Goal: Information Seeking & Learning: Find specific fact

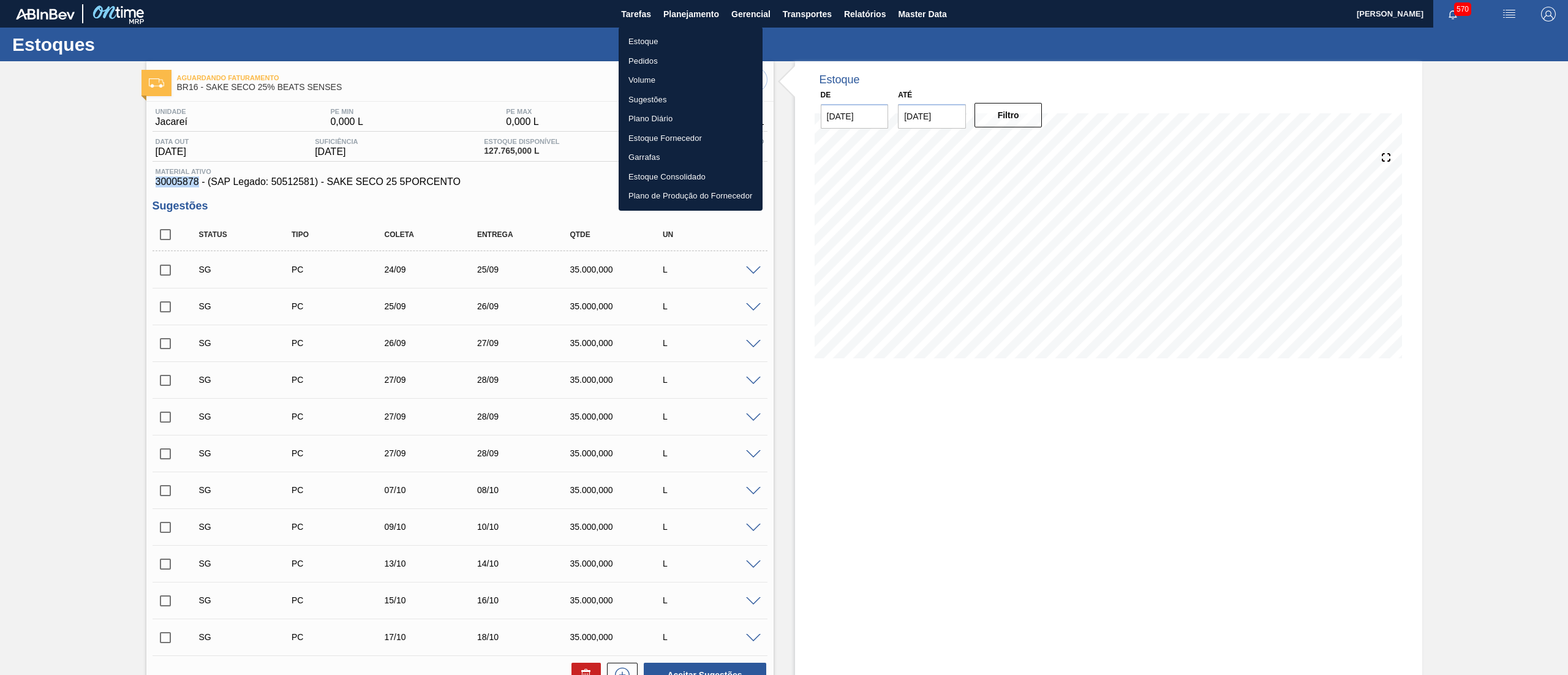
click at [692, 32] on li "Estoque" at bounding box center [690, 41] width 144 height 20
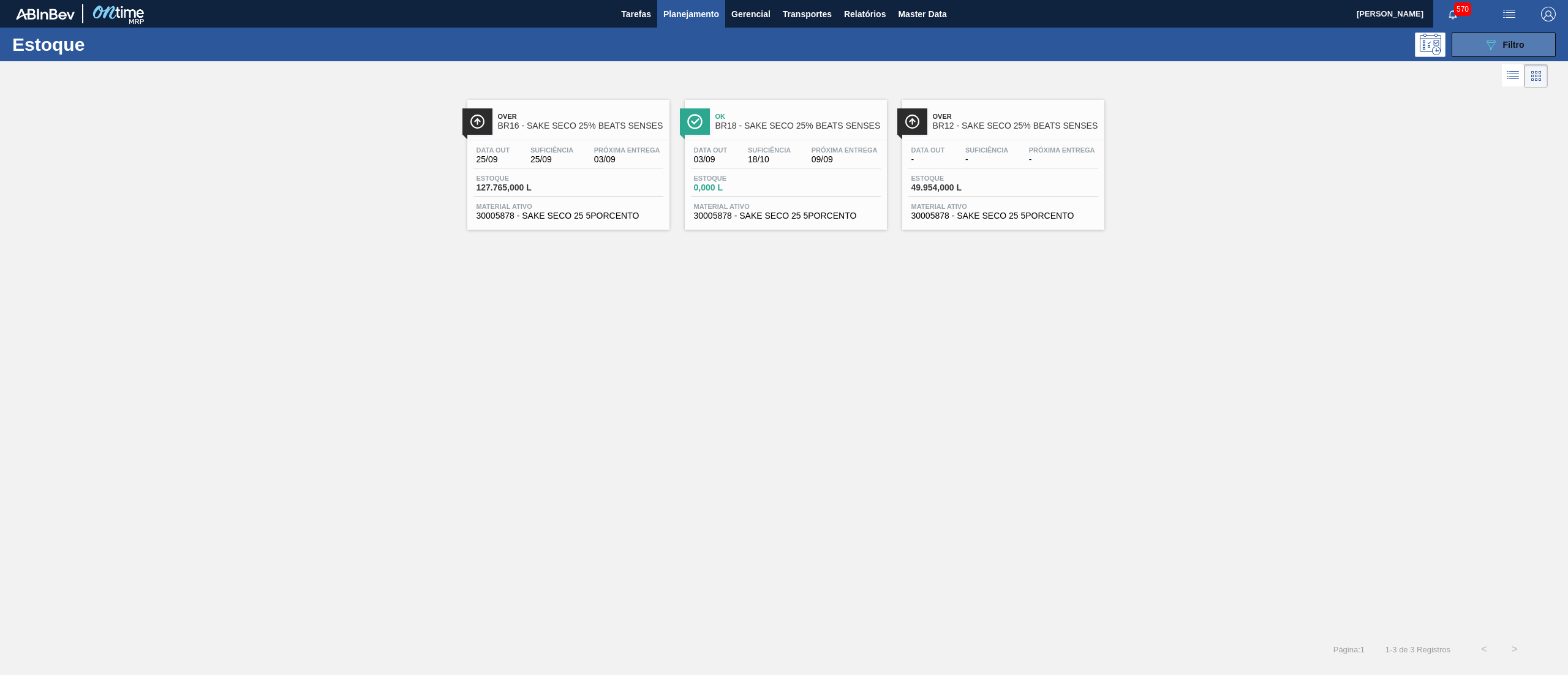
click at [1509, 43] on span "Filtro" at bounding box center [1514, 44] width 22 height 9
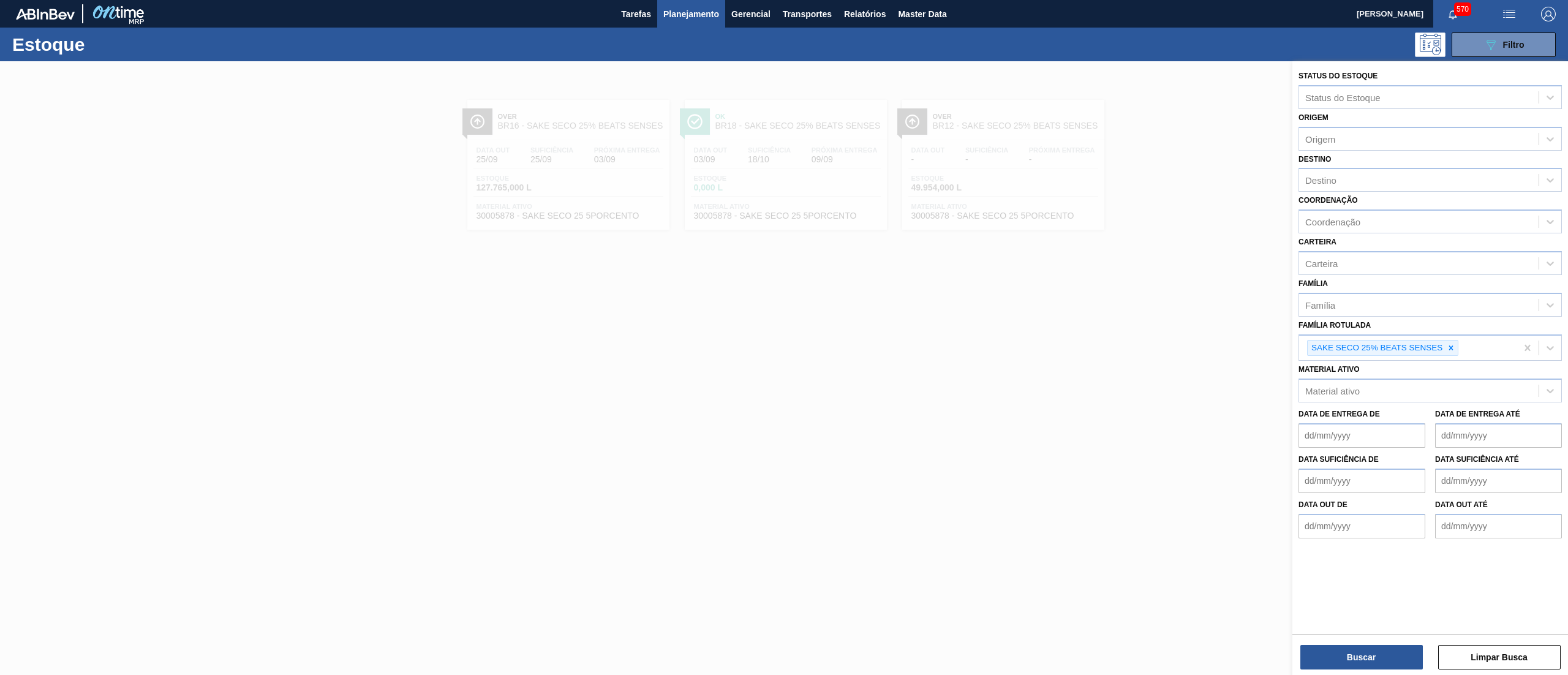
click at [624, 273] on div at bounding box center [784, 399] width 1568 height 675
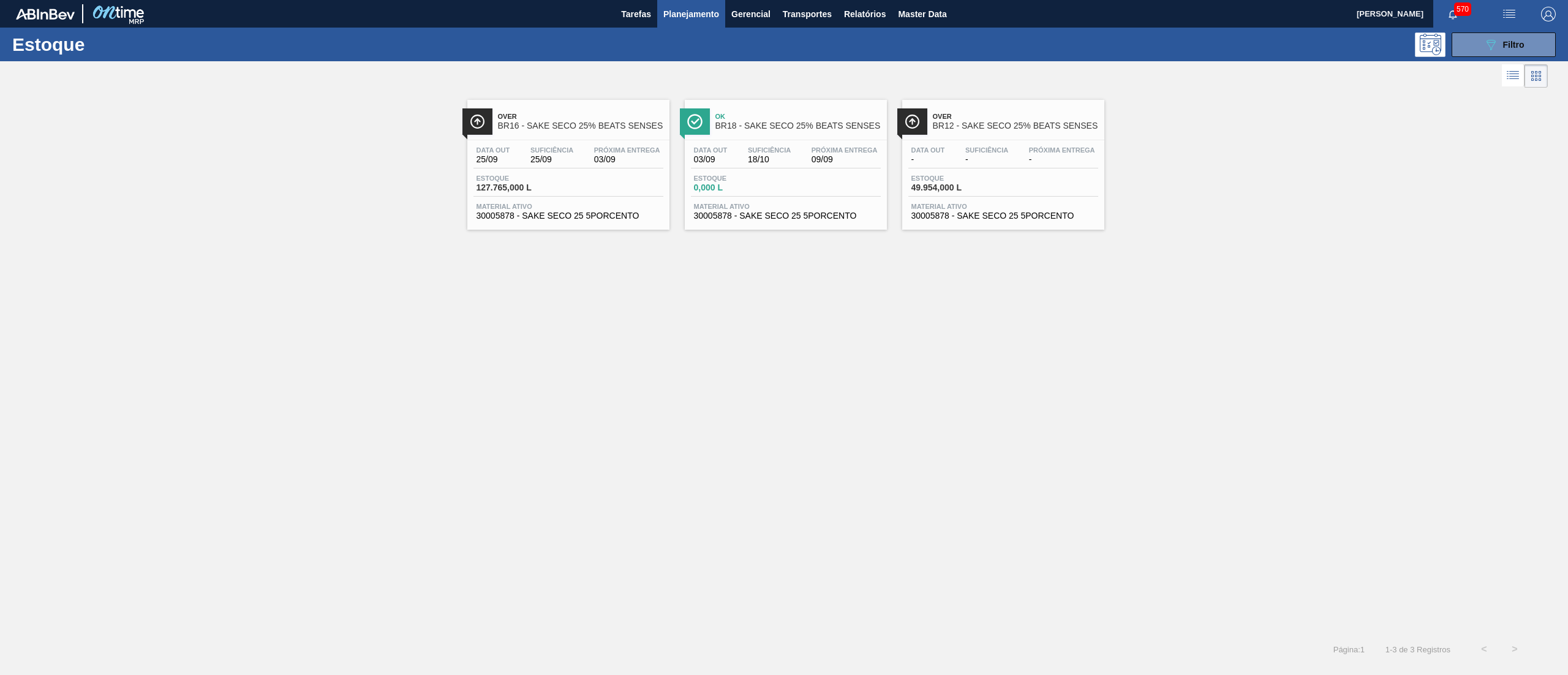
click at [609, 220] on span "30005878 - SAKE SECO 25 5PORCENTO" at bounding box center [568, 215] width 184 height 9
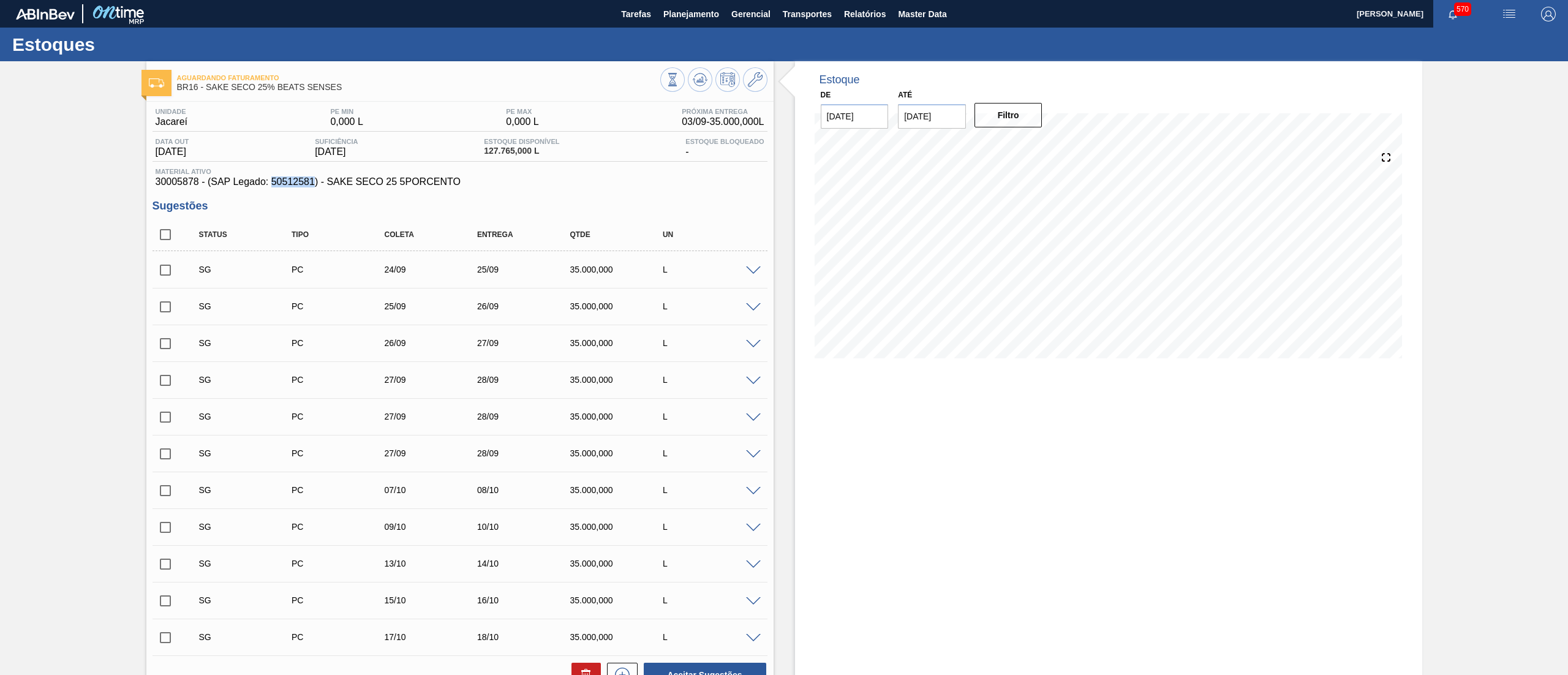
drag, startPoint x: 271, startPoint y: 181, endPoint x: 313, endPoint y: 185, distance: 42.2
click at [313, 185] on span "30005878 - (SAP Legado: 50512581) - SAKE SECO 25 5PORCENTO" at bounding box center [460, 182] width 609 height 11
copy span "50512581"
drag, startPoint x: 147, startPoint y: 183, endPoint x: 198, endPoint y: 188, distance: 51.2
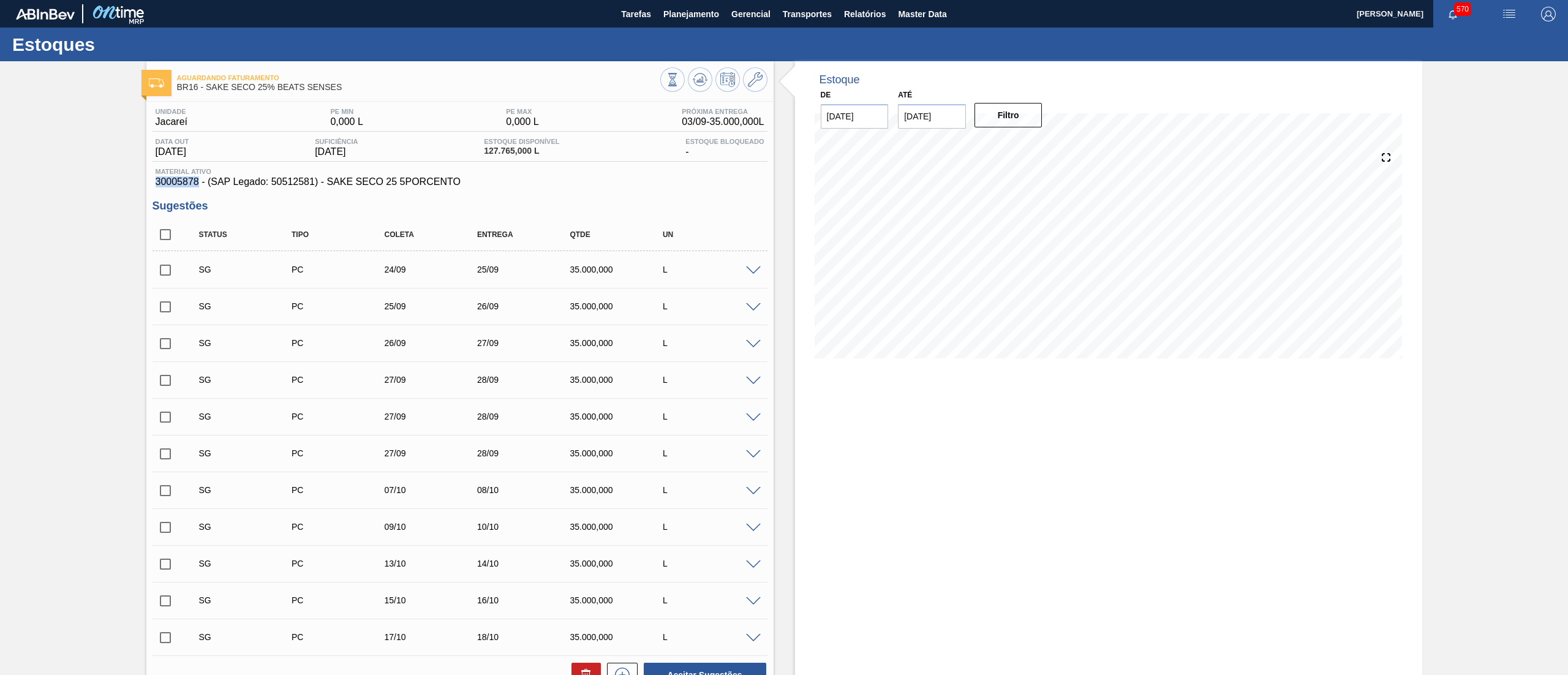
copy span "30005878"
click at [760, 84] on icon at bounding box center [755, 79] width 15 height 15
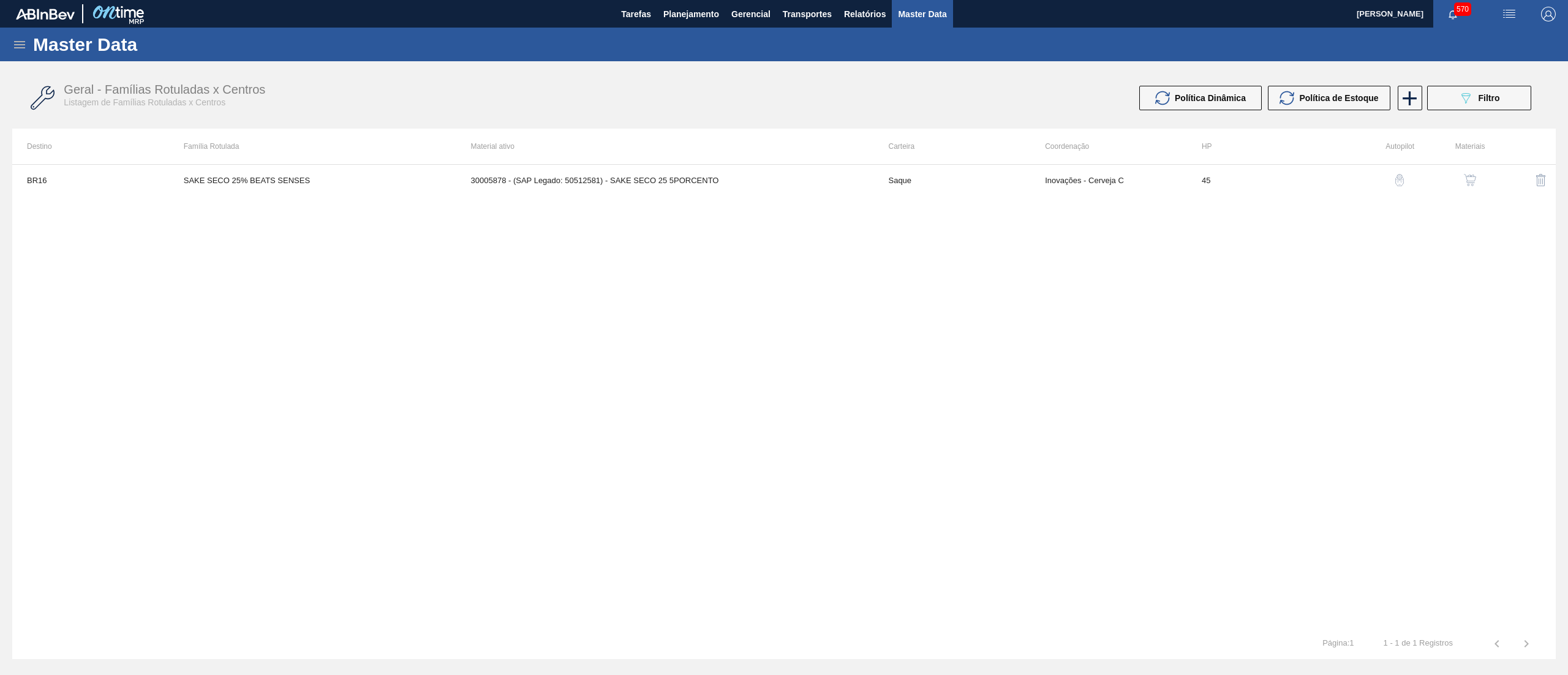
click at [1473, 176] on img "button" at bounding box center [1470, 180] width 12 height 12
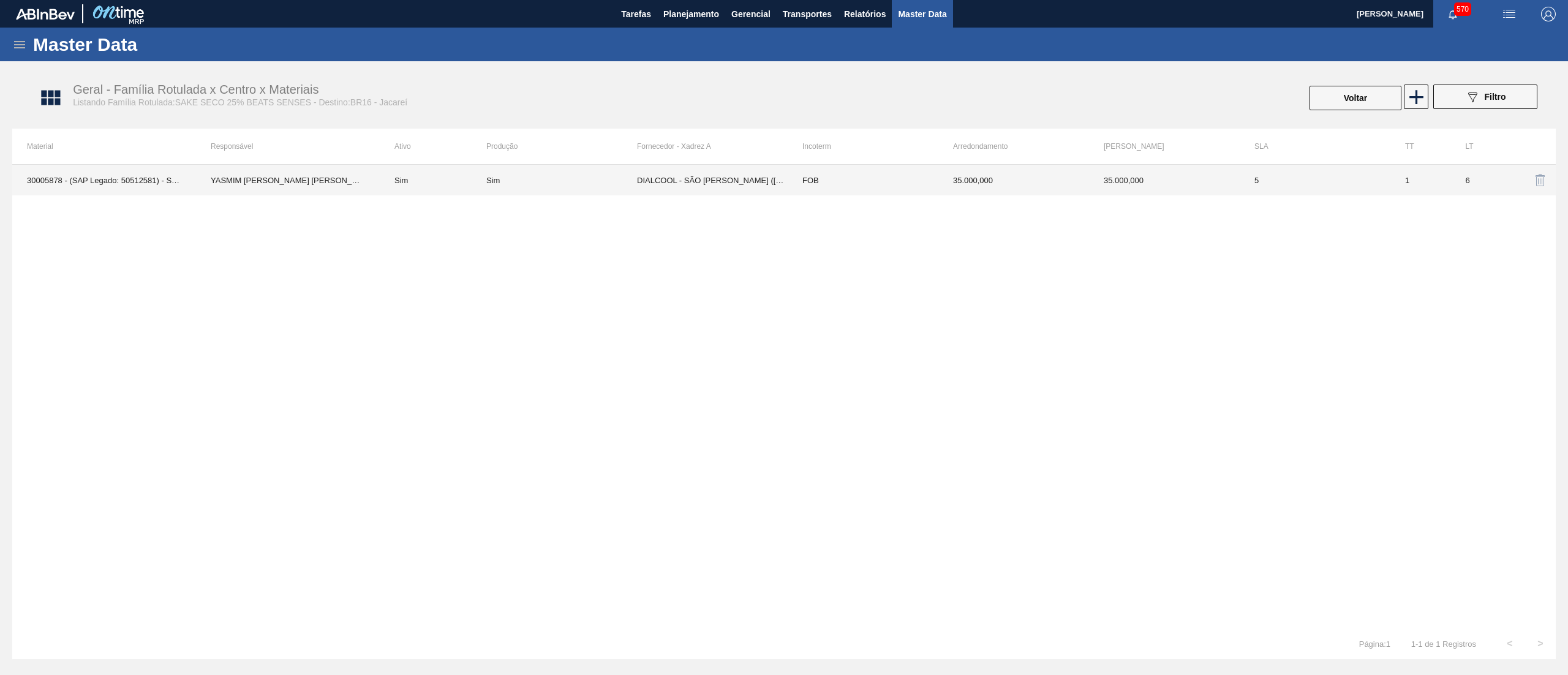
click at [906, 185] on td "FOB" at bounding box center [862, 180] width 151 height 31
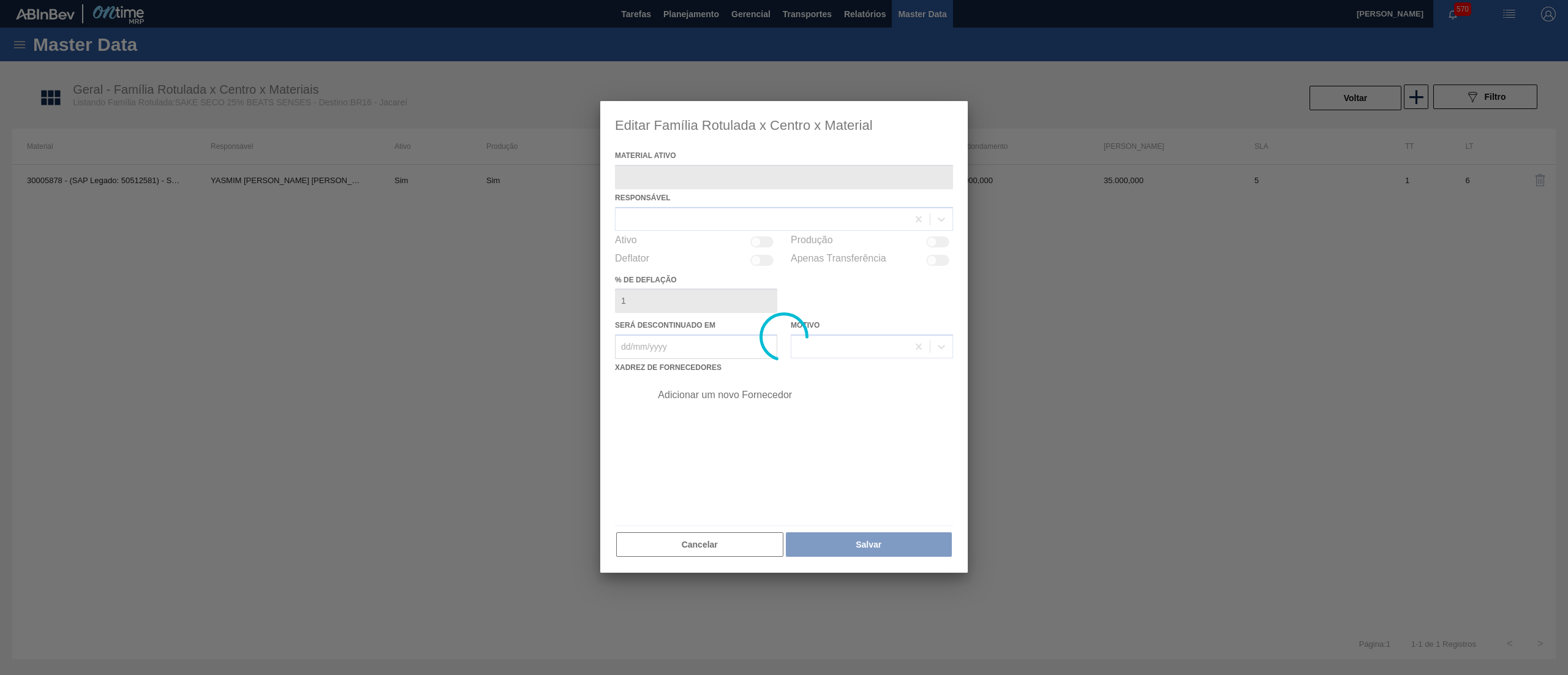
type ativo "30005878 - (SAP Legado: 50512581) - SAKE SECO 25 5PORCENTO"
checkbox input "true"
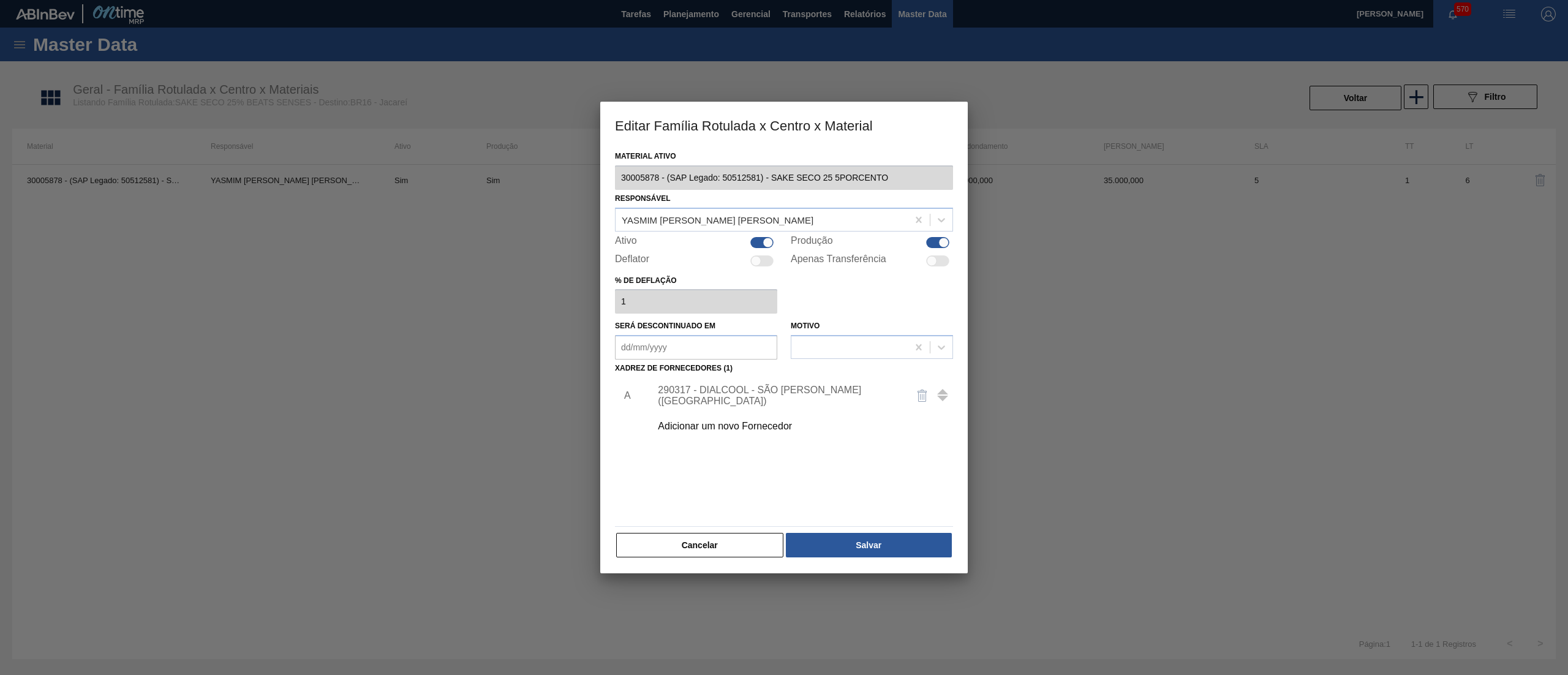
click at [707, 389] on div "290317 - DIALCOOL - SÃO [PERSON_NAME] ([GEOGRAPHIC_DATA])" at bounding box center [778, 396] width 240 height 22
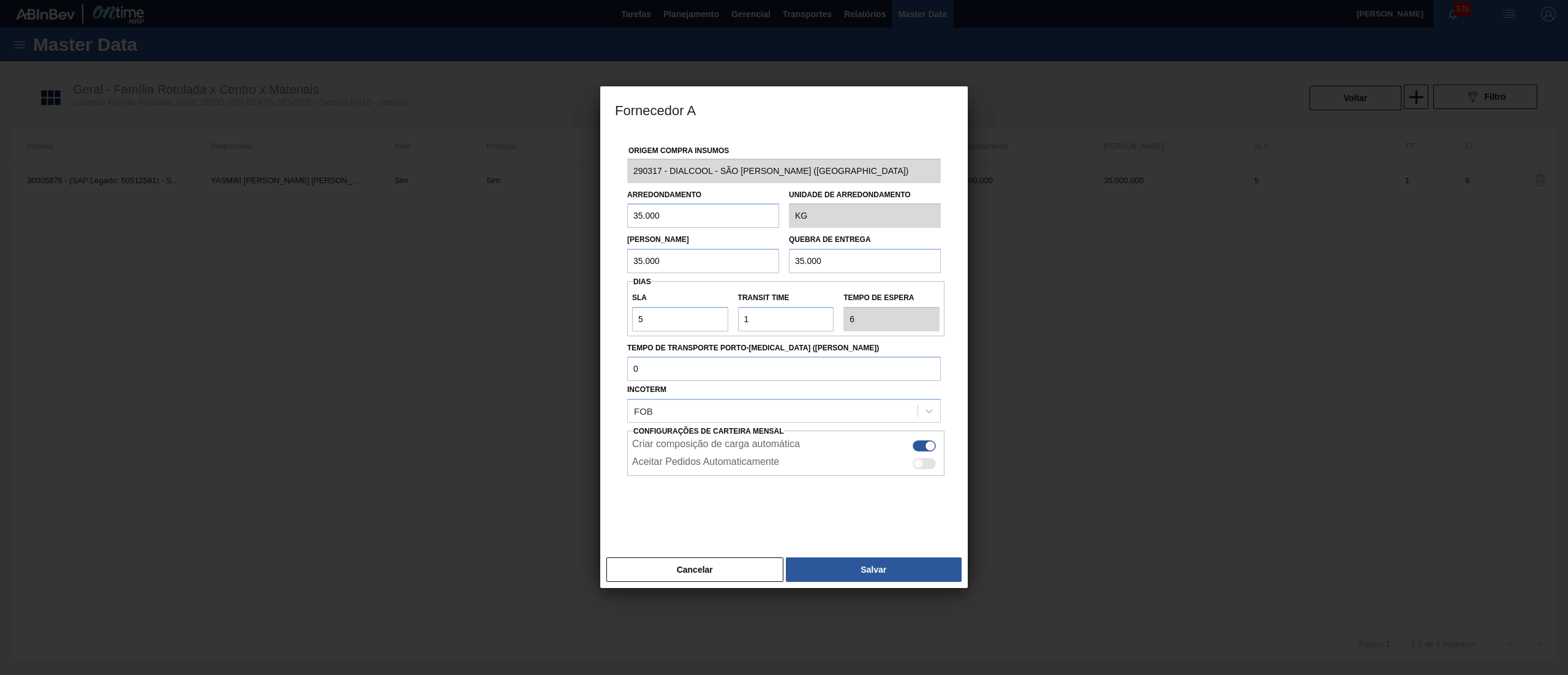
click at [582, 168] on div "Fornecedor A Origem Compra Insumos 290317 - DIALCOOL - SÃO [PERSON_NAME] ([GEOG…" at bounding box center [784, 338] width 1568 height 675
click at [699, 579] on button "Cancelar" at bounding box center [694, 569] width 177 height 24
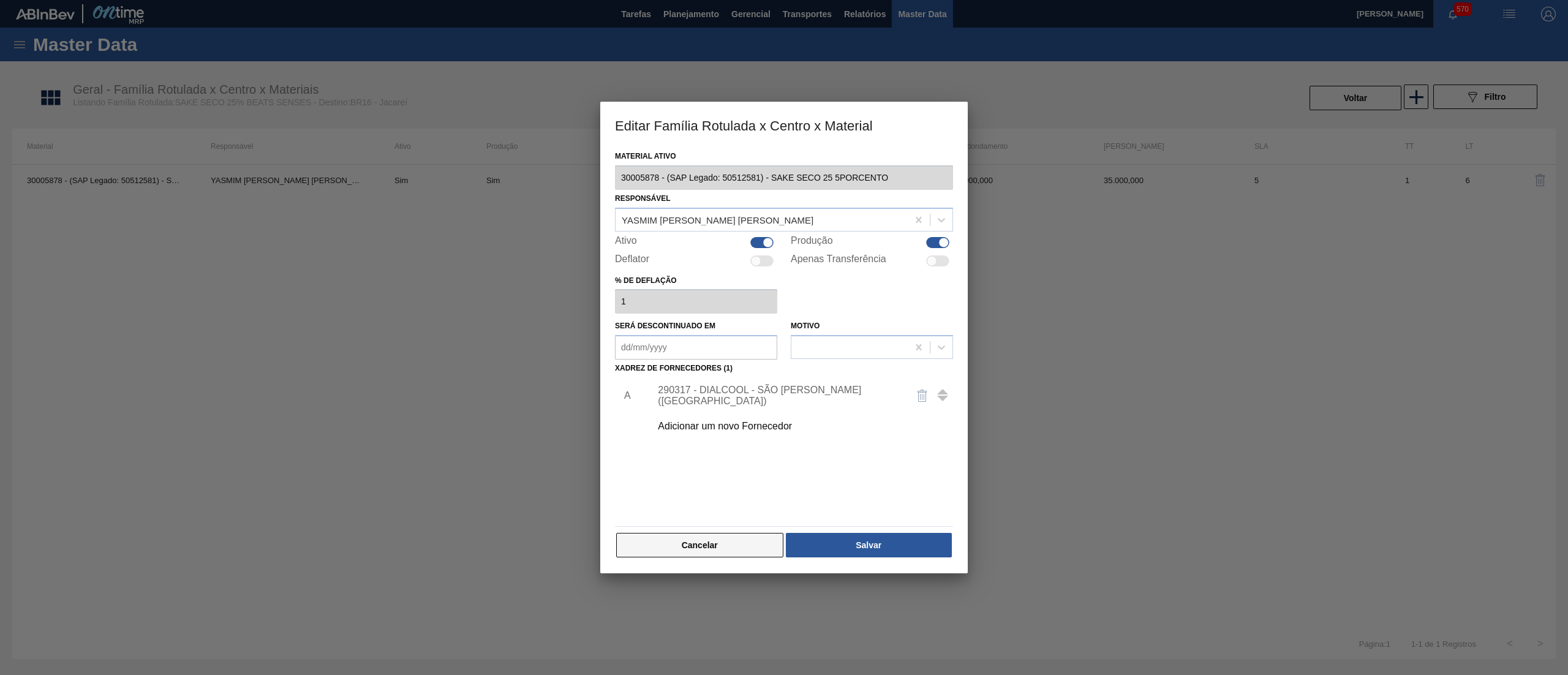
click at [760, 533] on button "Cancelar" at bounding box center [700, 545] width 167 height 24
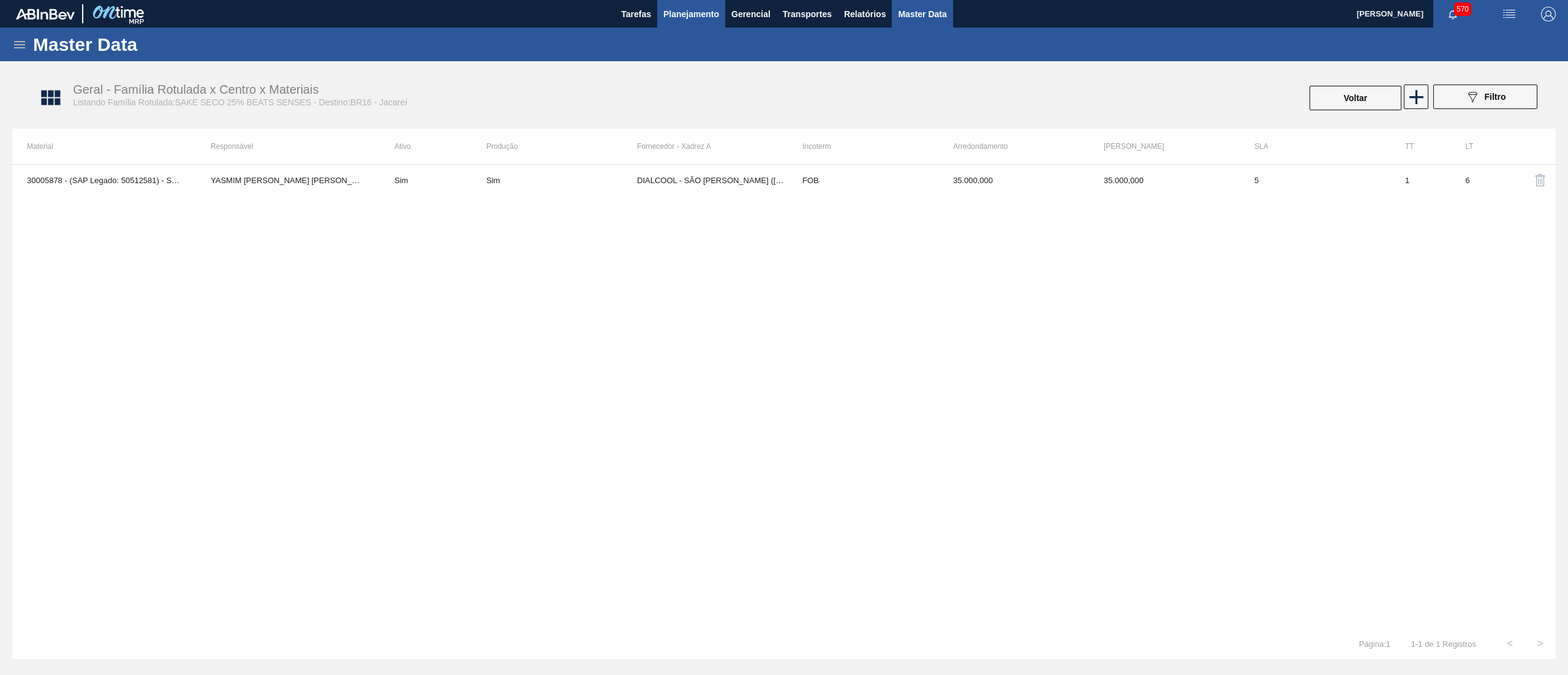
click at [700, 22] on button "Planejamento" at bounding box center [691, 14] width 68 height 28
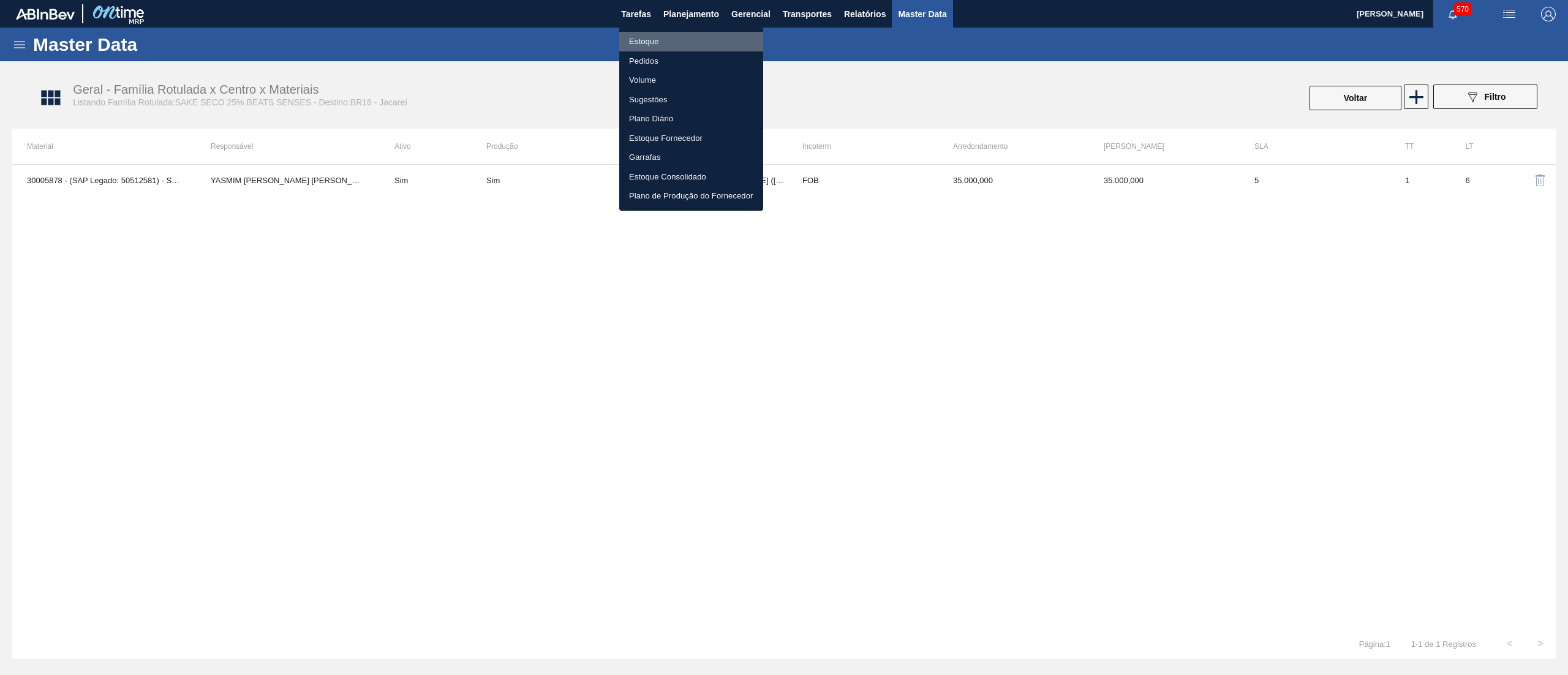
click at [684, 48] on li "Estoque" at bounding box center [691, 41] width 144 height 20
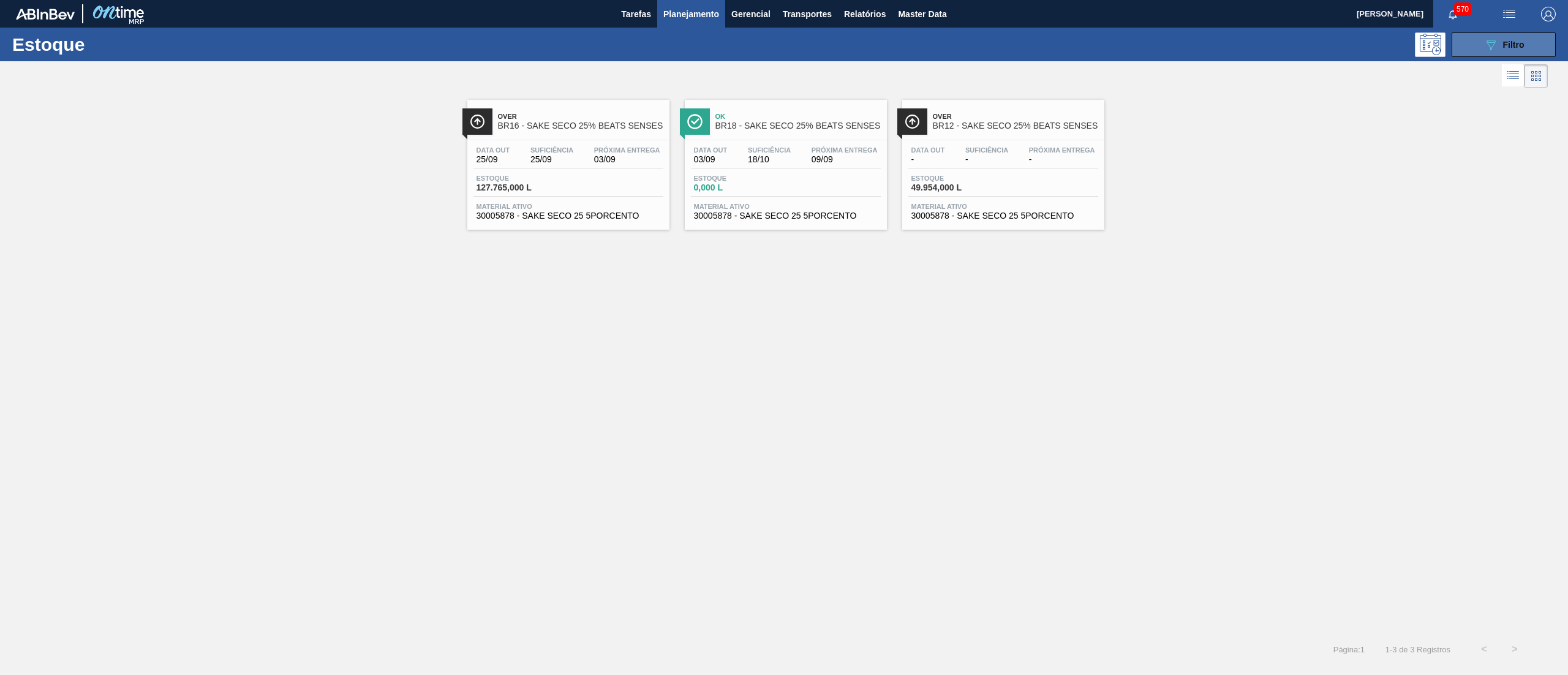
click at [1515, 35] on button "089F7B8B-B2A5-4AFE-B5C0-19BA573D28AC Filtro" at bounding box center [1503, 45] width 104 height 24
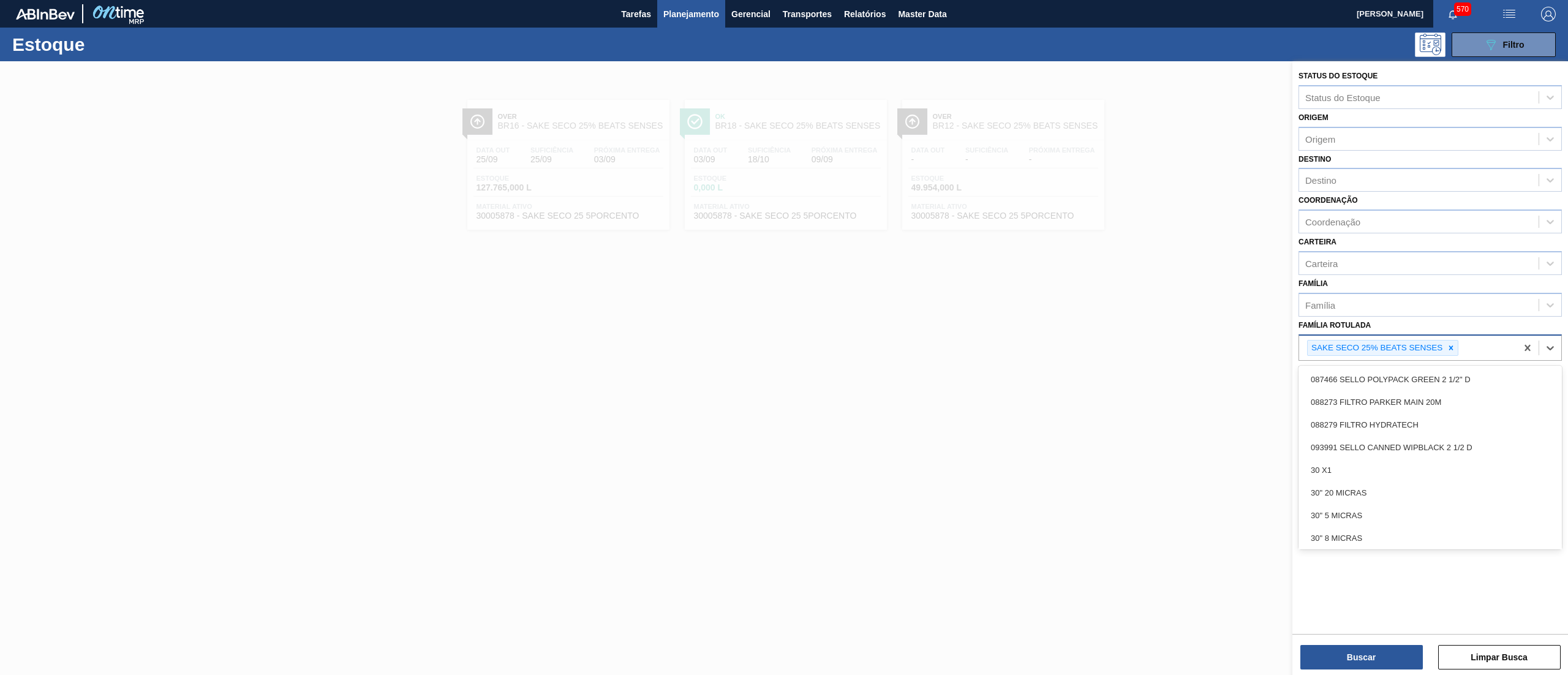
click at [1459, 337] on div "SAKE SECO 25% BEATS SENSES" at bounding box center [1408, 348] width 217 height 25
click at [1447, 344] on icon at bounding box center [1451, 348] width 9 height 9
click at [1402, 327] on div "Família Rotulada option SAKE SECO 25% BEATS SENSES, deselected. option 087466 S…" at bounding box center [1430, 338] width 264 height 41
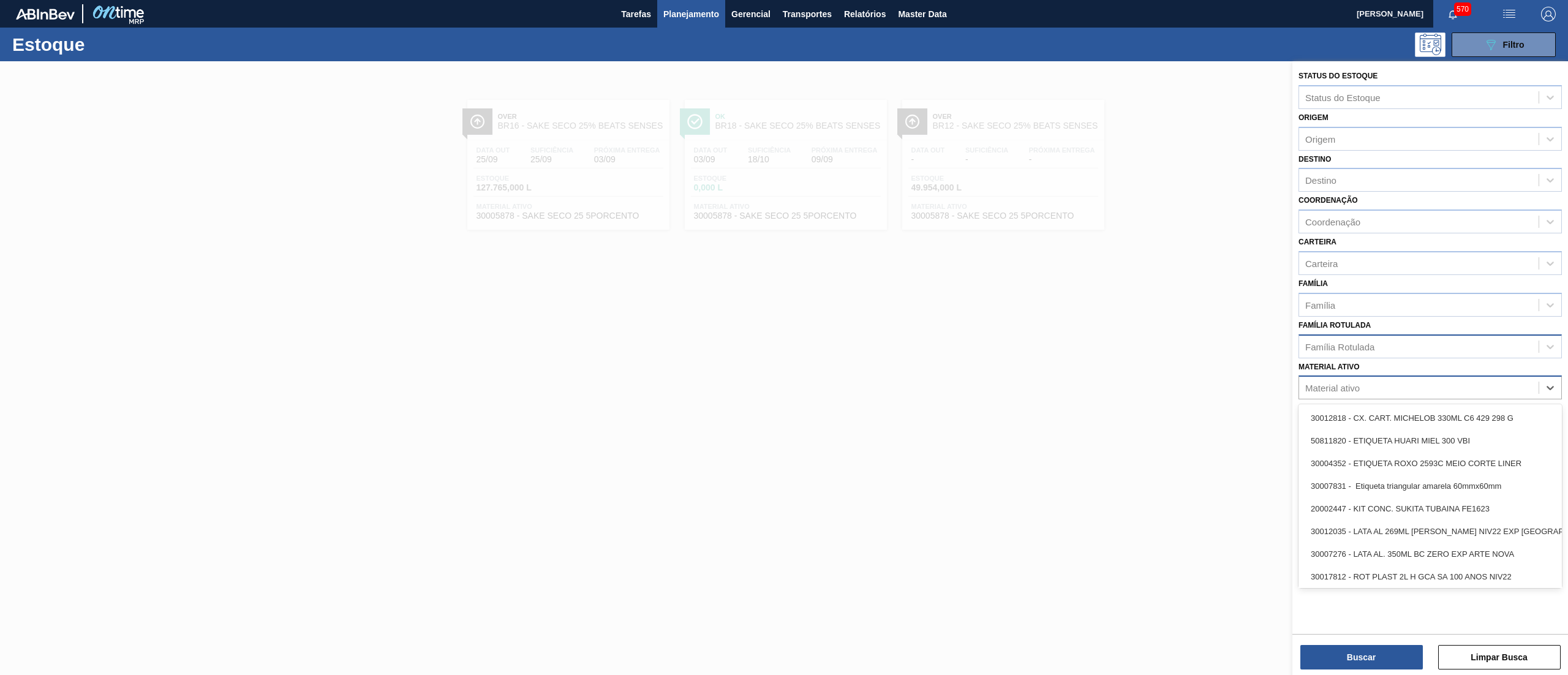
click at [1396, 381] on div "Material ativo" at bounding box center [1419, 387] width 240 height 18
paste ativo "290317"
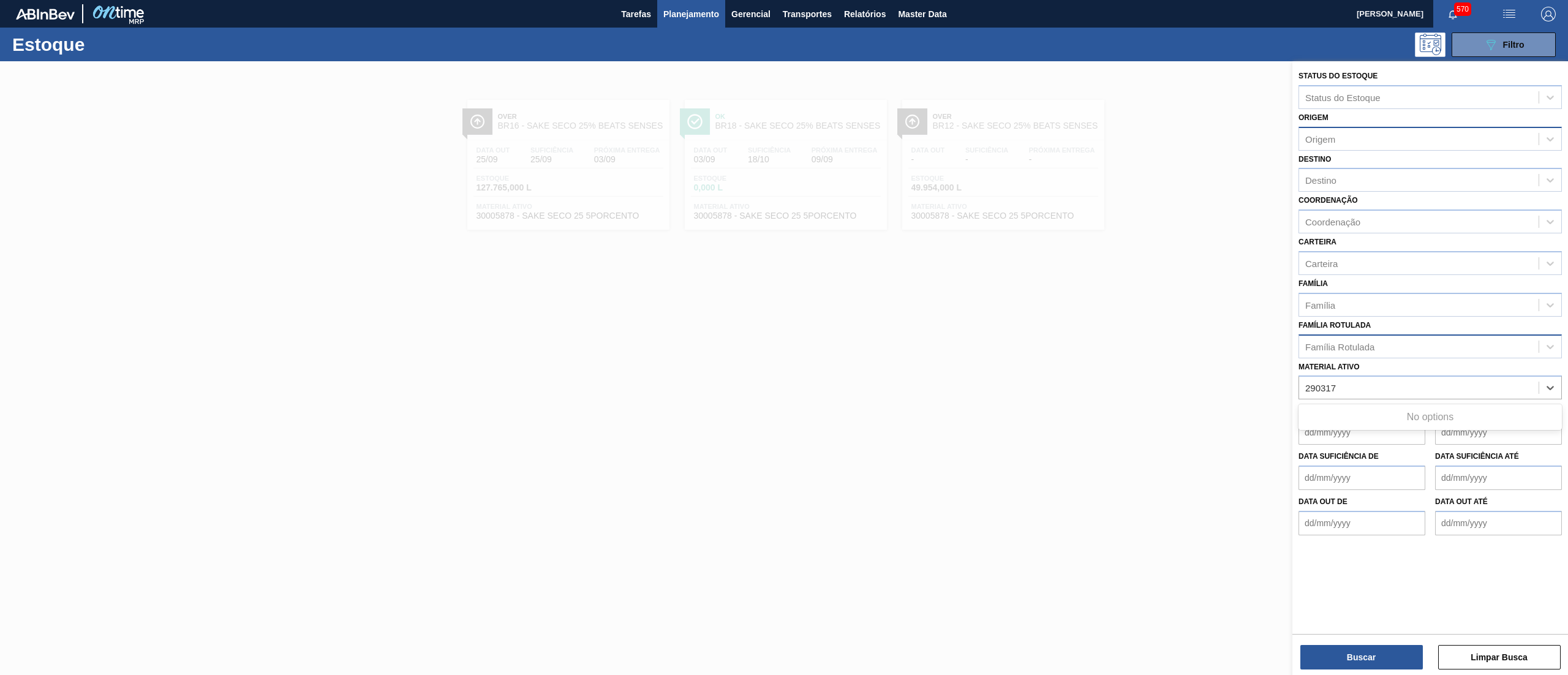
type ativo "290317"
click at [1323, 139] on div "Origem" at bounding box center [1320, 139] width 30 height 10
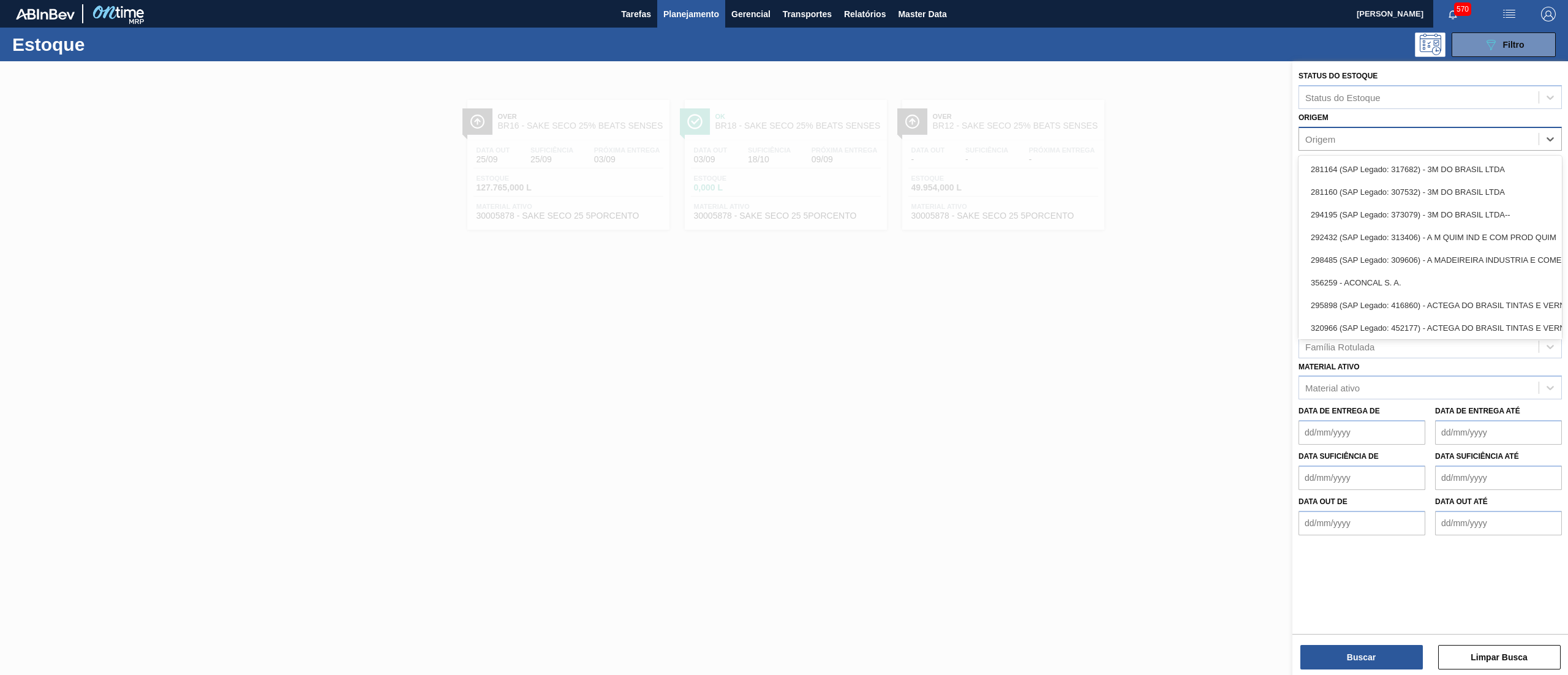
paste input "290317"
type input "290317"
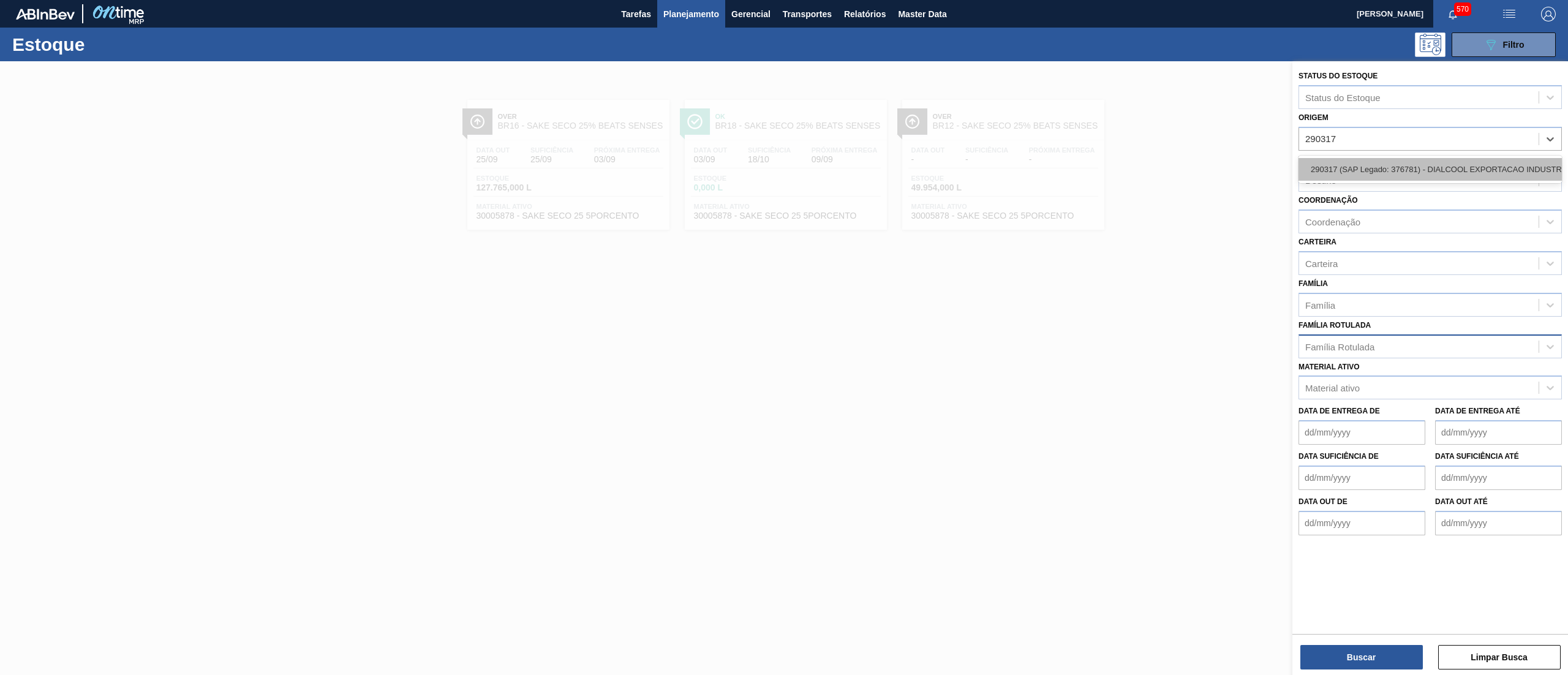
click at [1339, 166] on div "290317 (SAP Legado: 376781) - DIALCOOL EXPORTACAO INDUSTRIA E" at bounding box center [1430, 169] width 264 height 22
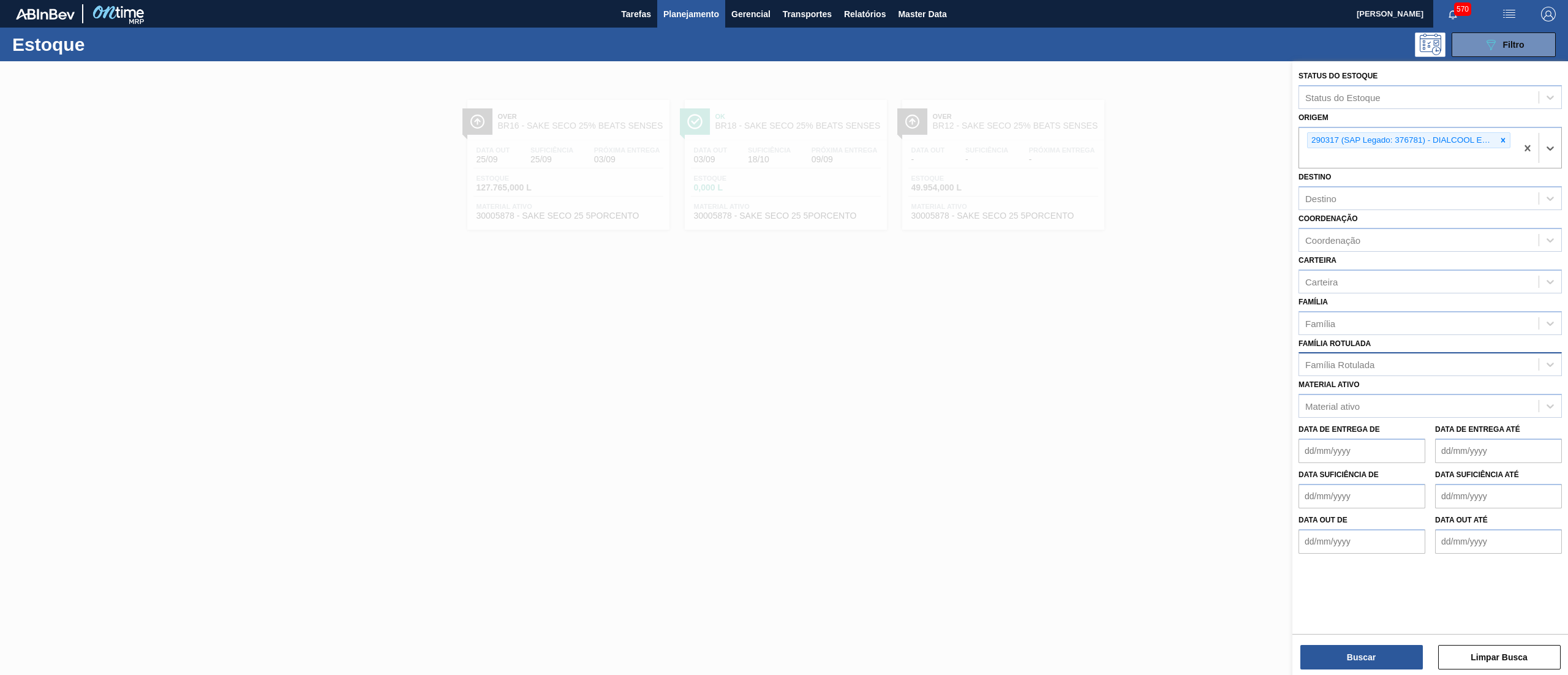
click at [669, 474] on div at bounding box center [784, 399] width 1568 height 675
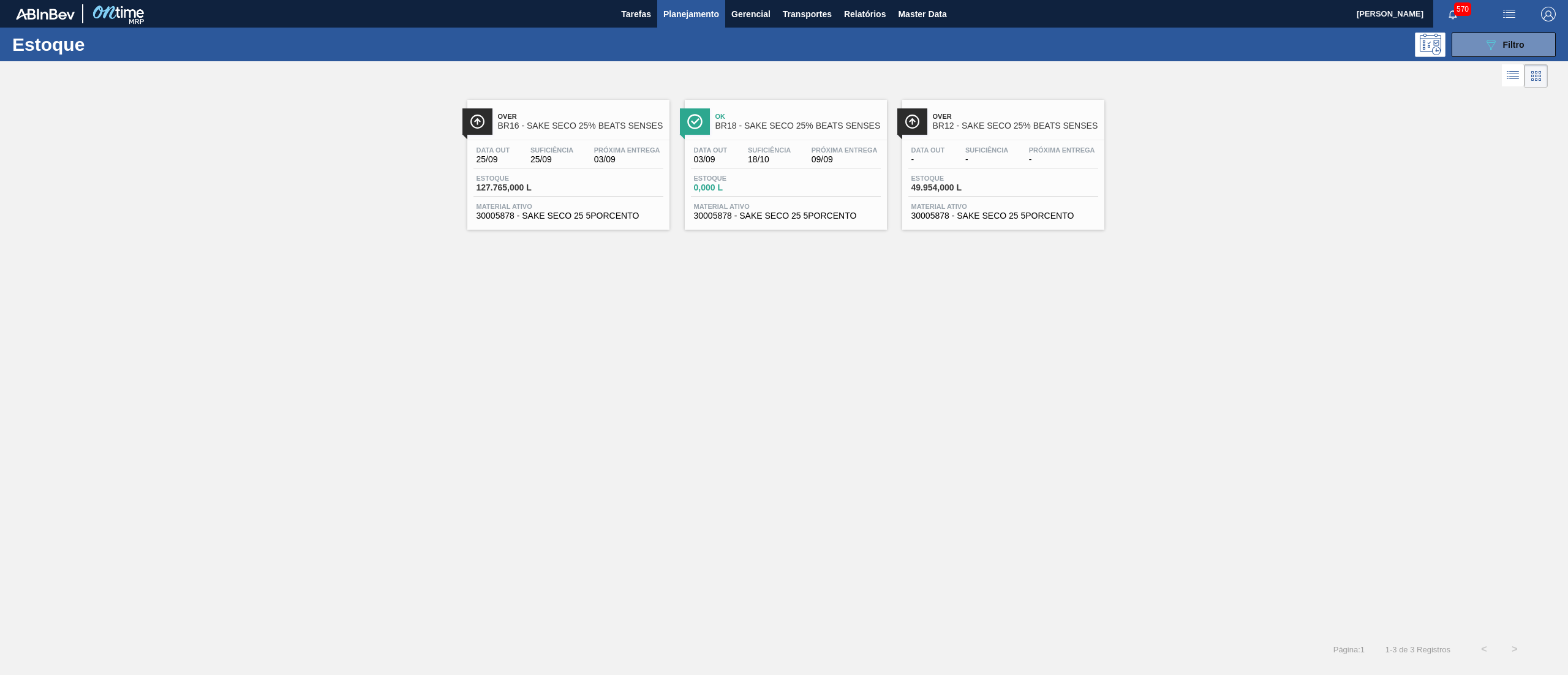
click at [600, 220] on span "30005878 - SAKE SECO 25 5PORCENTO" at bounding box center [568, 215] width 184 height 9
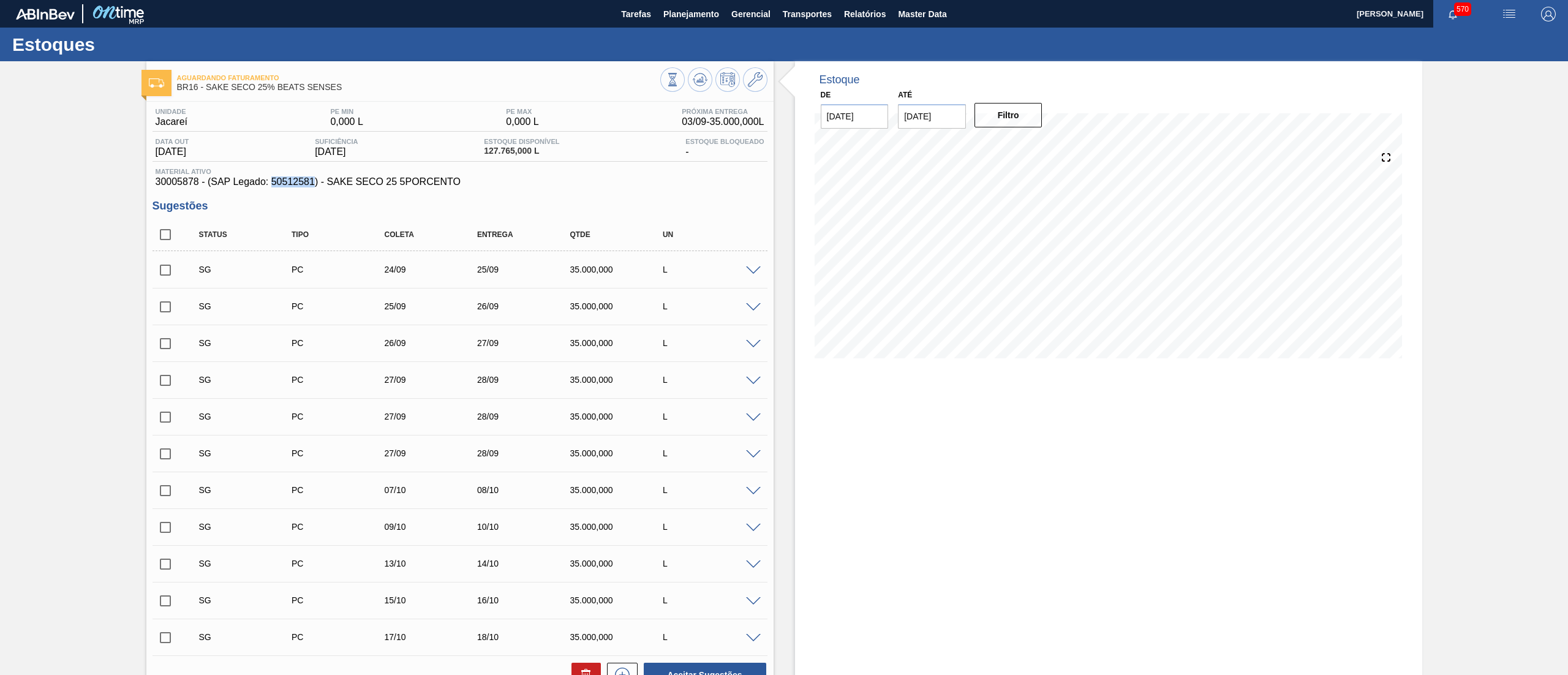
drag, startPoint x: 271, startPoint y: 183, endPoint x: 312, endPoint y: 183, distance: 41.0
click at [312, 183] on span "30005878 - (SAP Legado: 50512581) - SAKE SECO 25 5PORCENTO" at bounding box center [460, 182] width 609 height 11
copy span "50512581"
drag, startPoint x: 465, startPoint y: 185, endPoint x: 327, endPoint y: 189, distance: 138.1
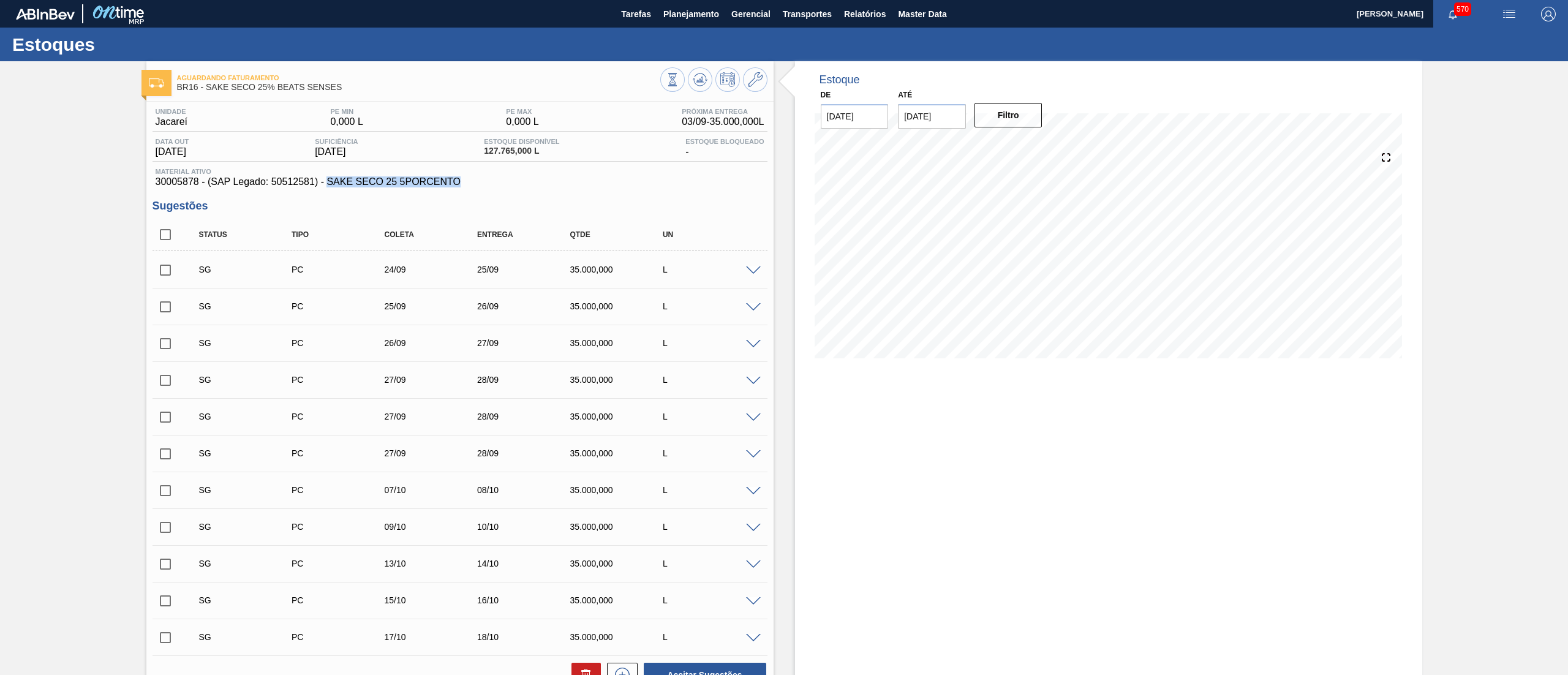
copy span "[STREET_ADDRESS]"
